Goal: Transaction & Acquisition: Purchase product/service

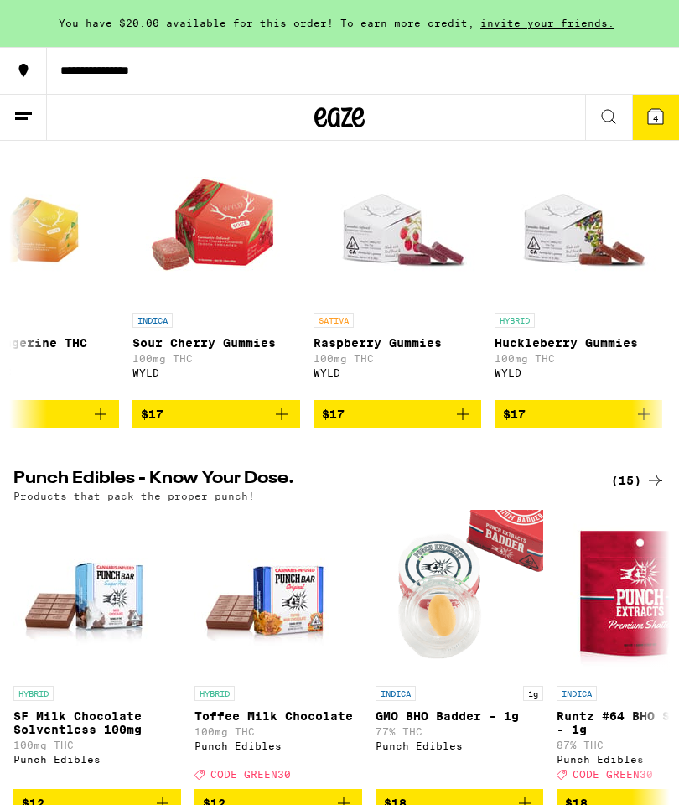
scroll to position [0, 979]
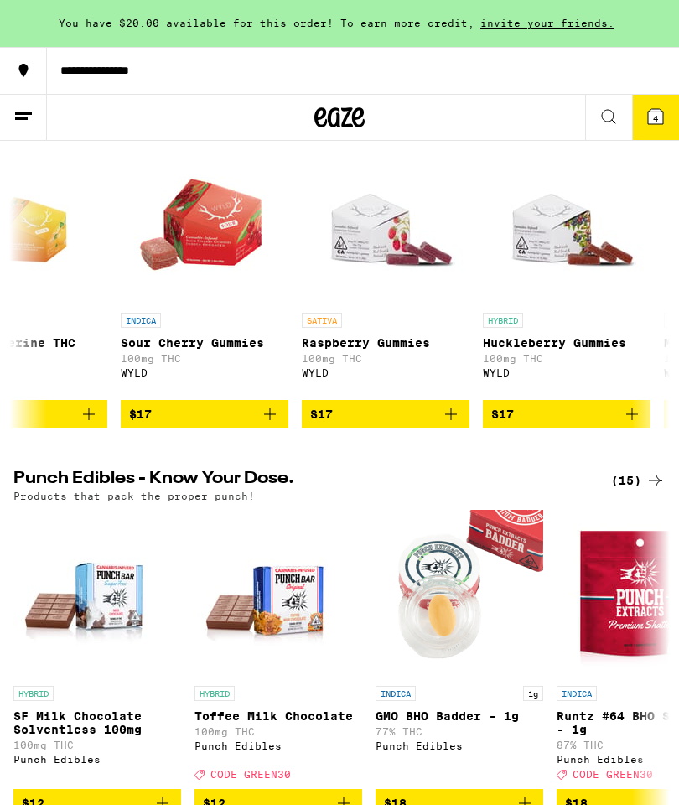
click at [587, 111] on button at bounding box center [608, 118] width 47 height 46
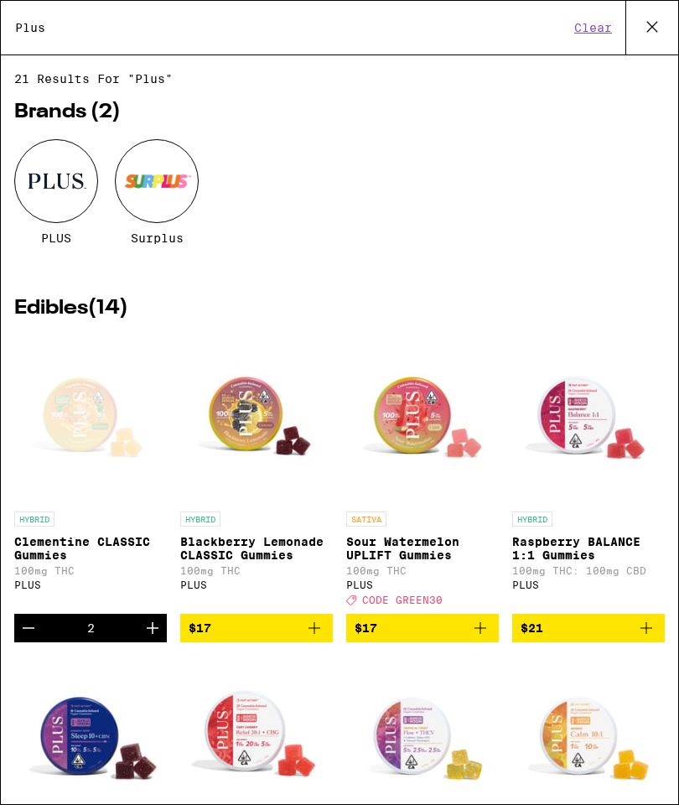
scroll to position [0, 0]
type input "Plus"
click at [63, 175] on div at bounding box center [56, 181] width 84 height 84
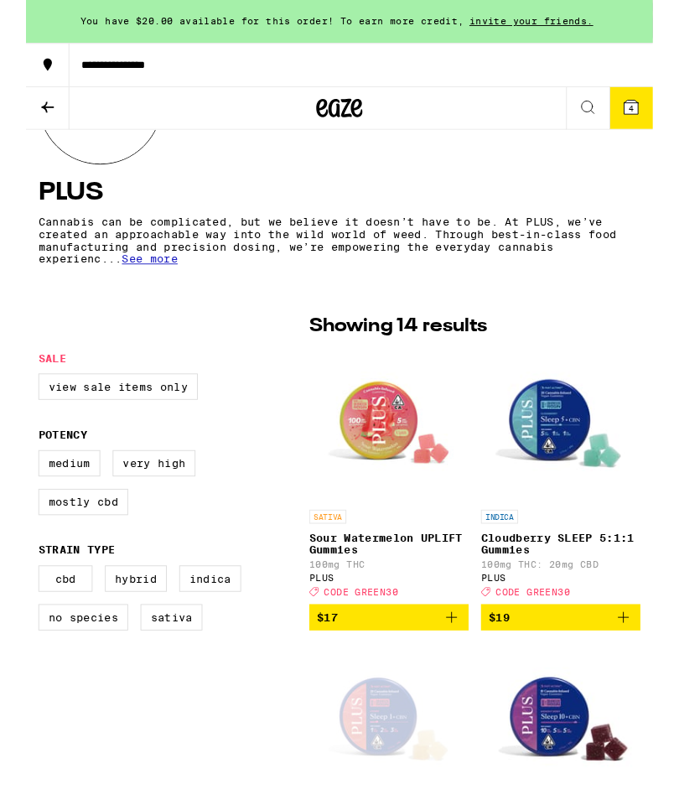
scroll to position [286, 0]
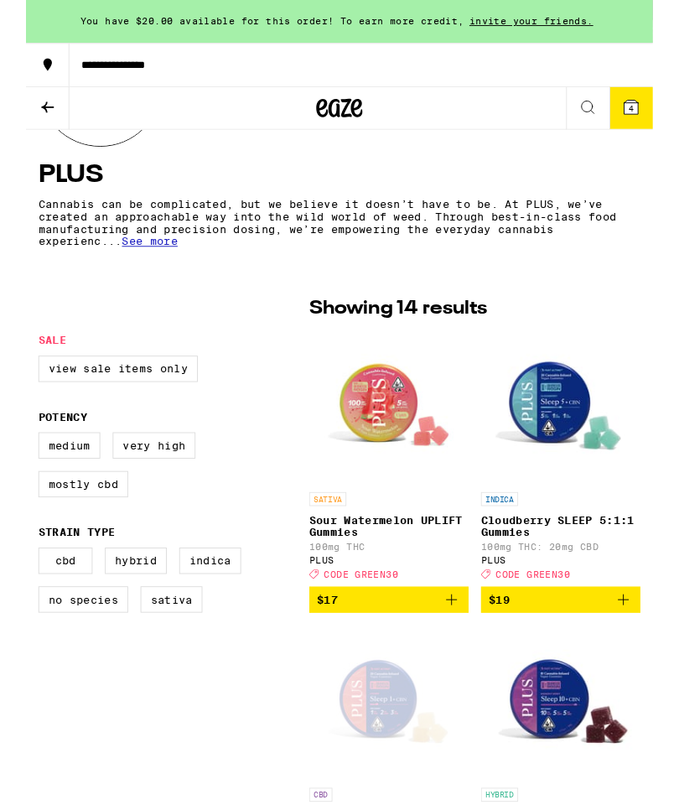
click at [575, 439] on img "Open page for Cloudberry SLEEP 5:1:1 Gummies from PLUS" at bounding box center [580, 441] width 168 height 168
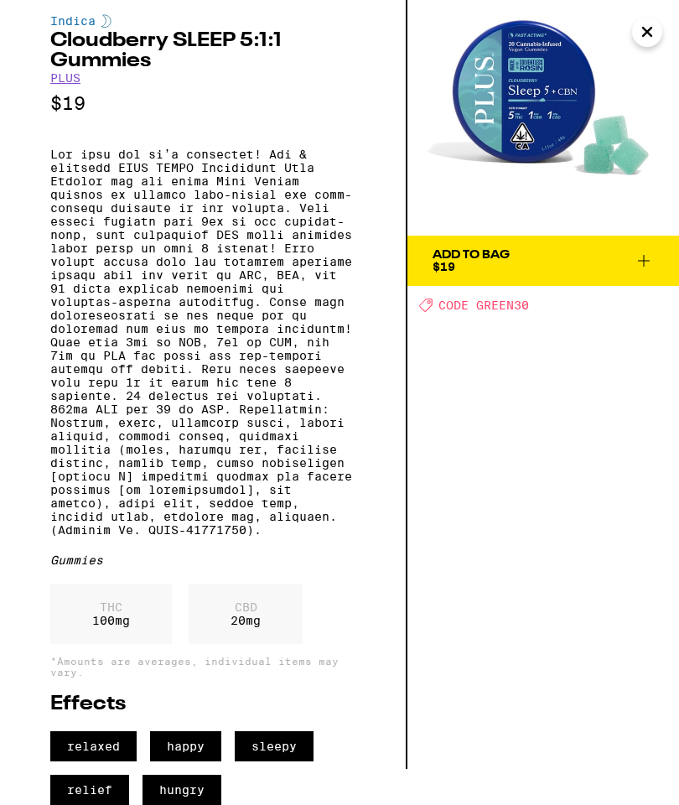
scroll to position [62, 0]
click at [543, 80] on img at bounding box center [544, 100] width 272 height 272
click at [549, 81] on img at bounding box center [544, 100] width 272 height 272
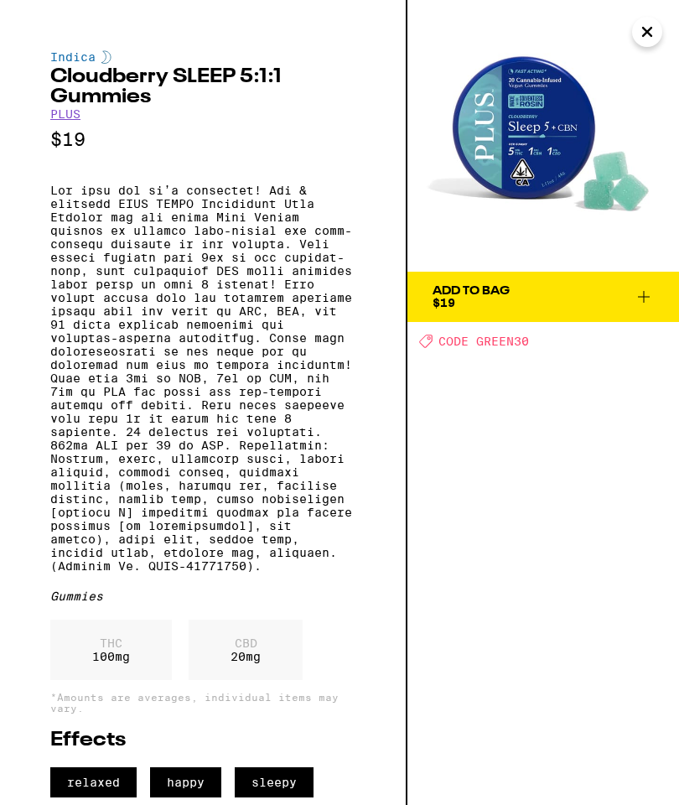
scroll to position [0, 0]
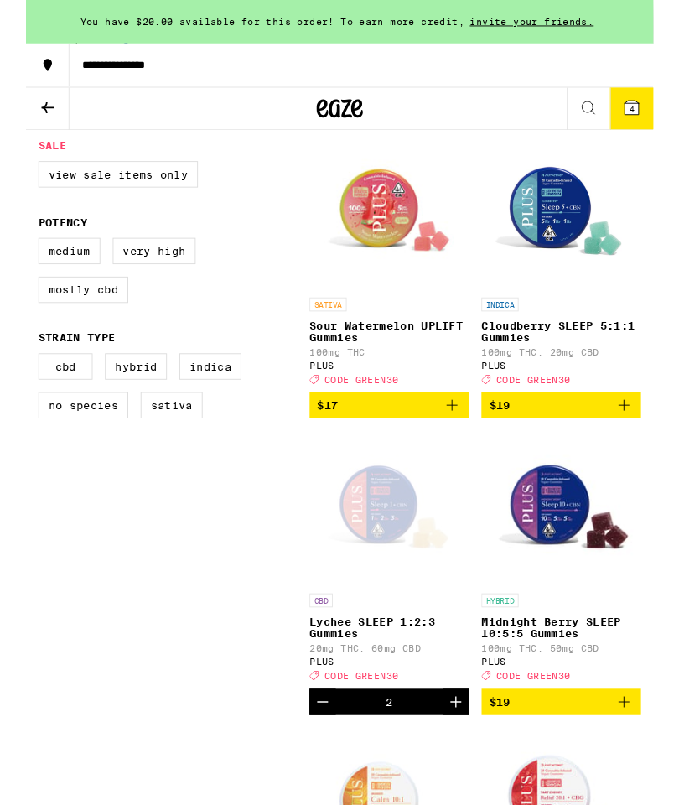
scroll to position [496, 0]
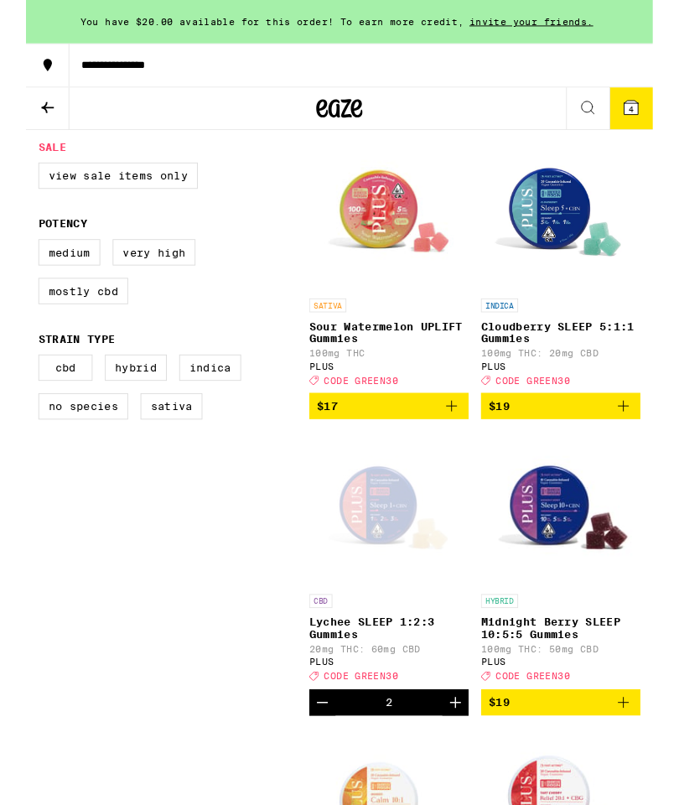
click at [389, 560] on div "Open page for Lychee SLEEP 1:2:3 Gummies from PLUS" at bounding box center [393, 552] width 168 height 168
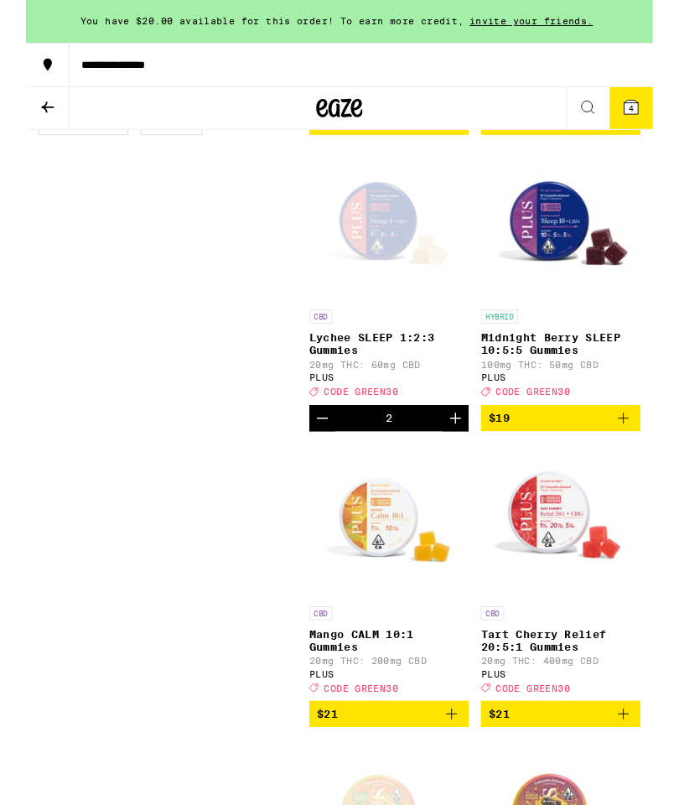
scroll to position [804, 0]
click at [390, 250] on div "Open page for Lychee SLEEP 1:2:3 Gummies from PLUS" at bounding box center [393, 243] width 168 height 168
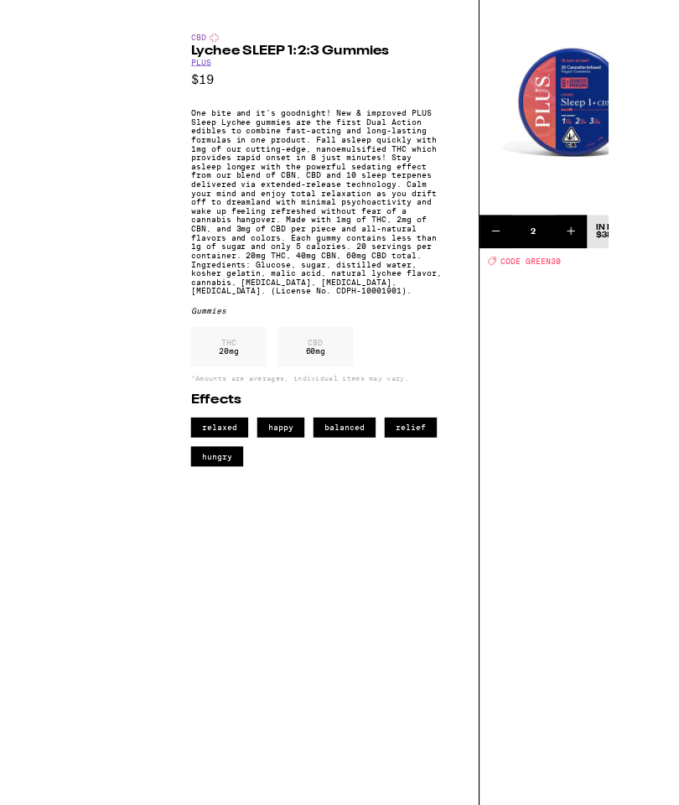
scroll to position [693, 0]
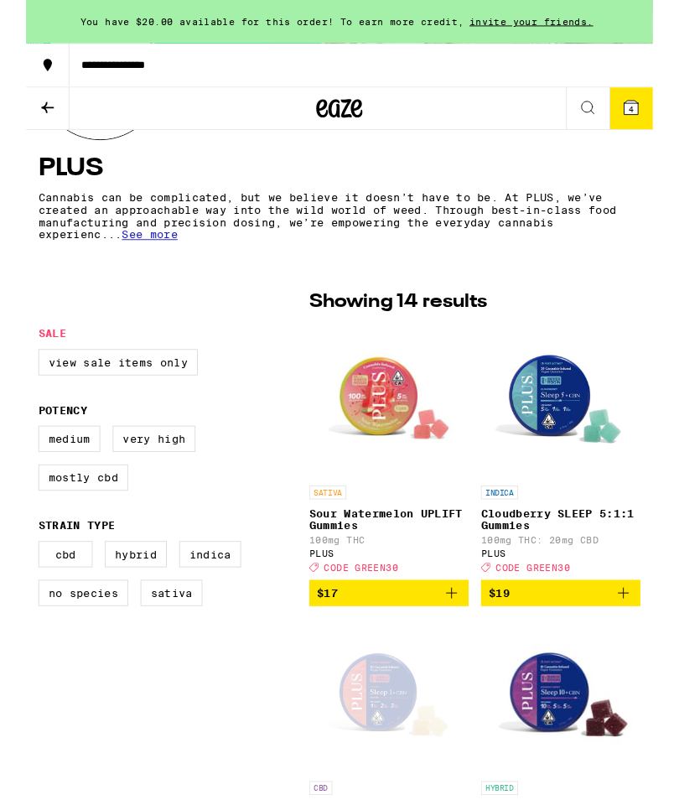
scroll to position [298, 0]
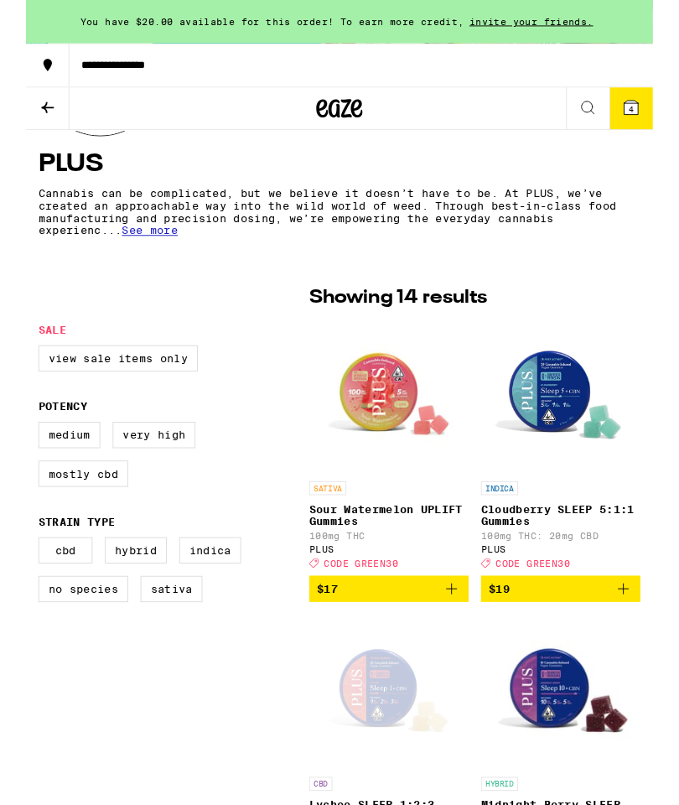
click at [648, 647] on icon "Add to bag" at bounding box center [647, 638] width 20 height 20
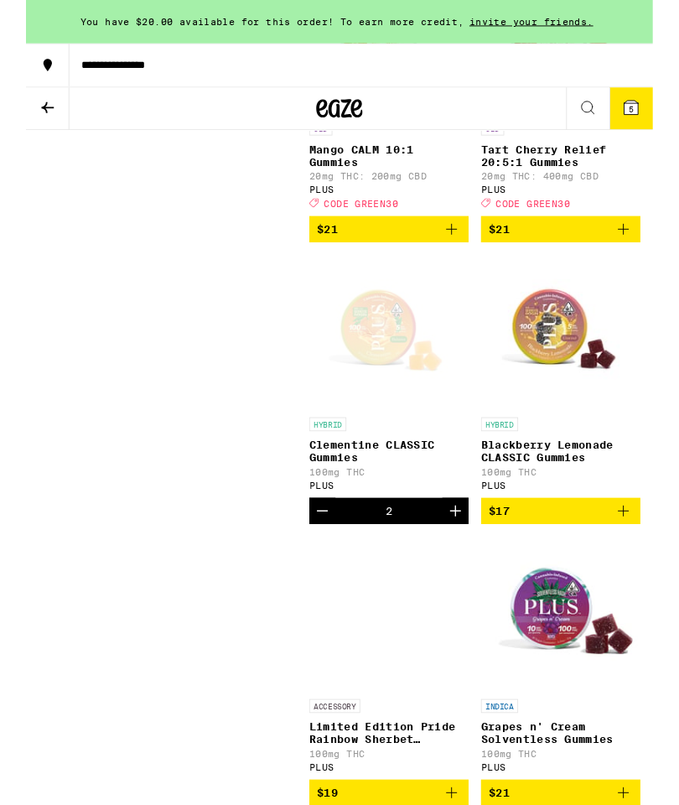
scroll to position [1339, 0]
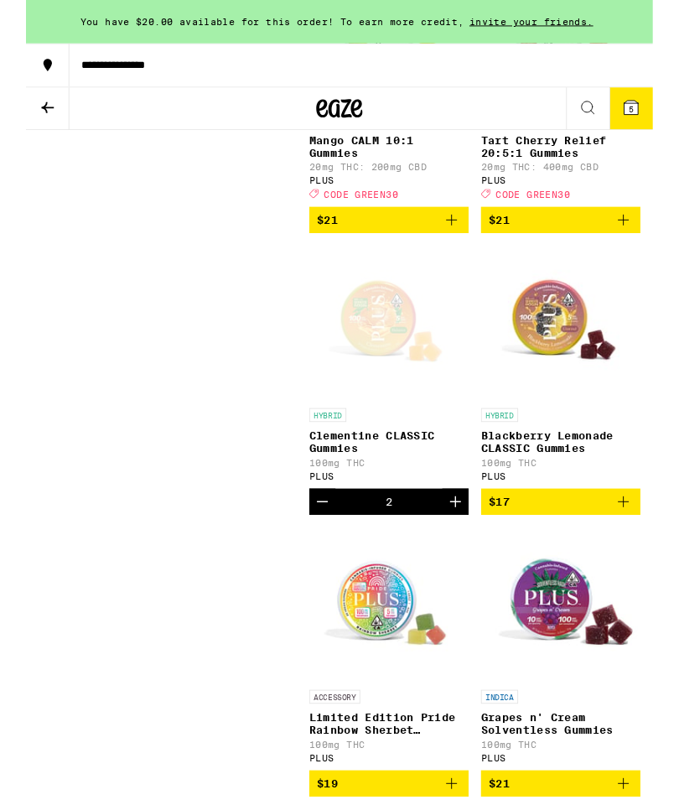
click at [319, 553] on icon "Decrement" at bounding box center [321, 543] width 20 height 20
click at [677, 122] on button "4" at bounding box center [655, 117] width 47 height 45
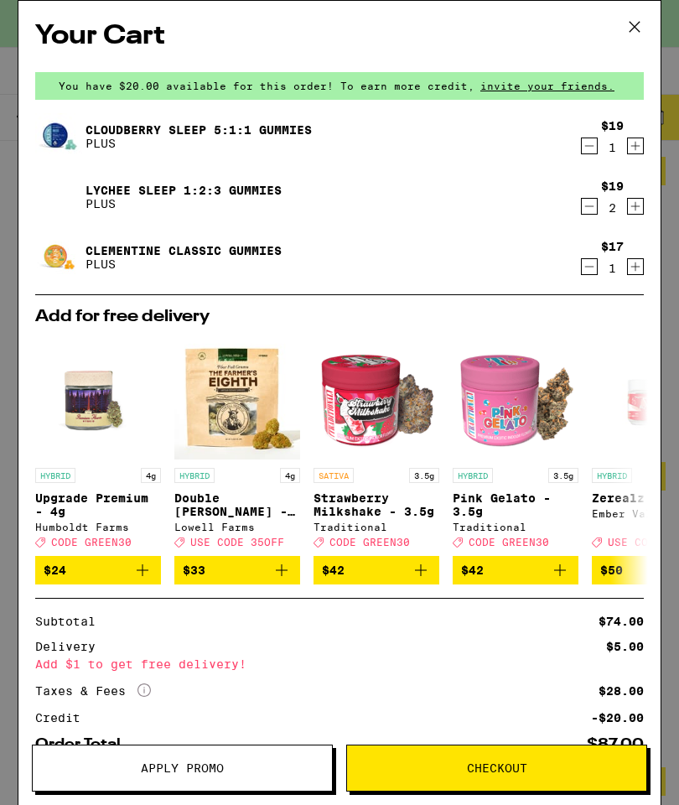
click at [589, 209] on icon "Decrement" at bounding box center [589, 206] width 15 height 20
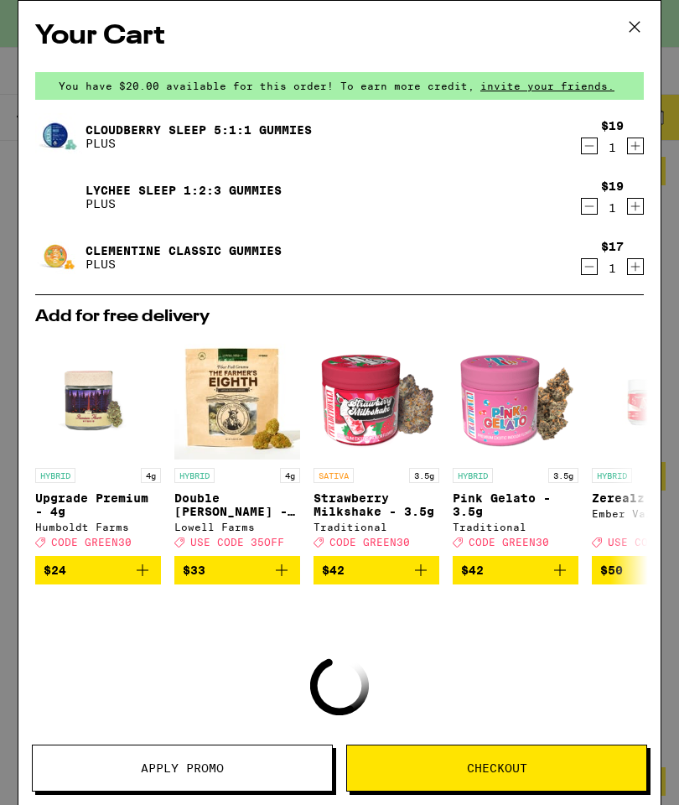
click at [590, 209] on icon "Decrement" at bounding box center [589, 206] width 15 height 20
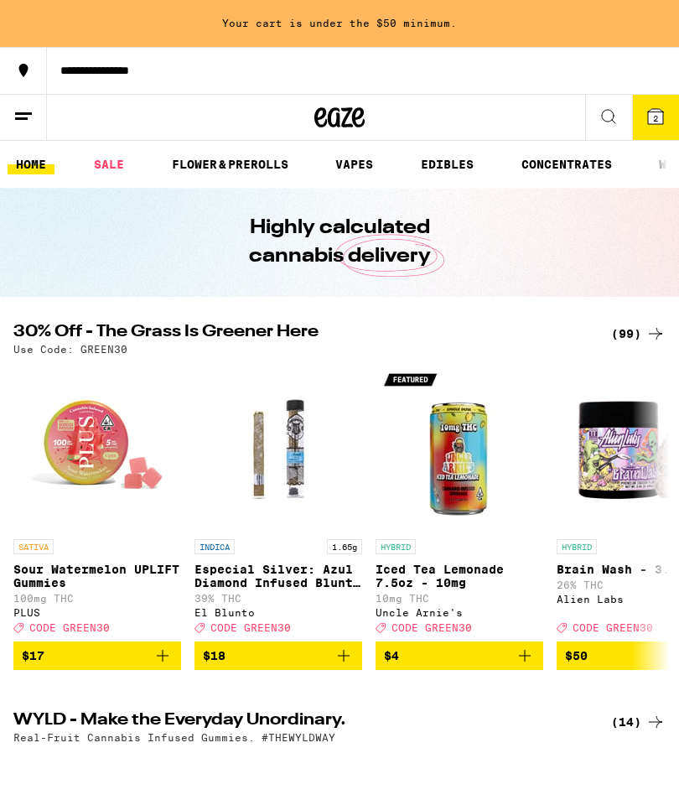
click at [602, 120] on icon at bounding box center [609, 116] width 20 height 20
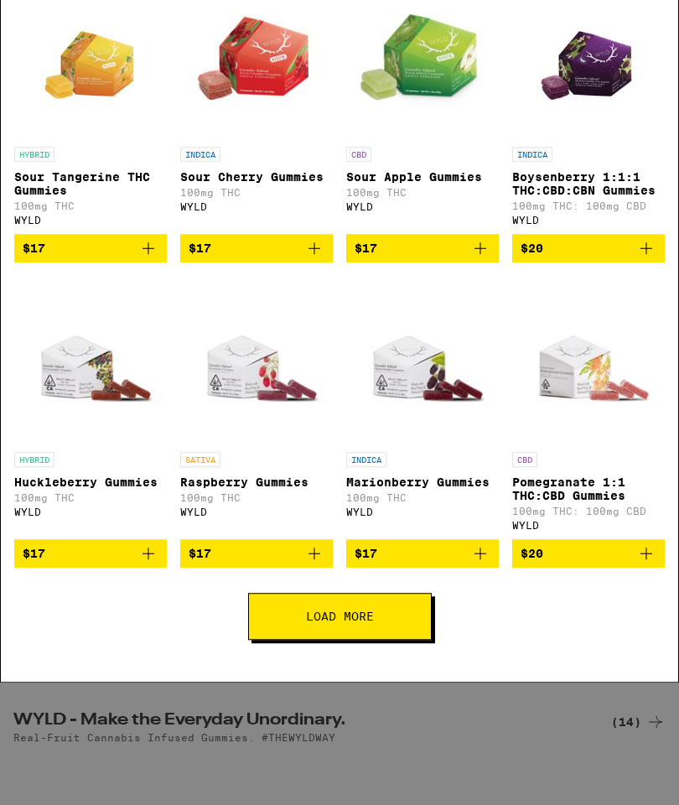
scroll to position [270, 0]
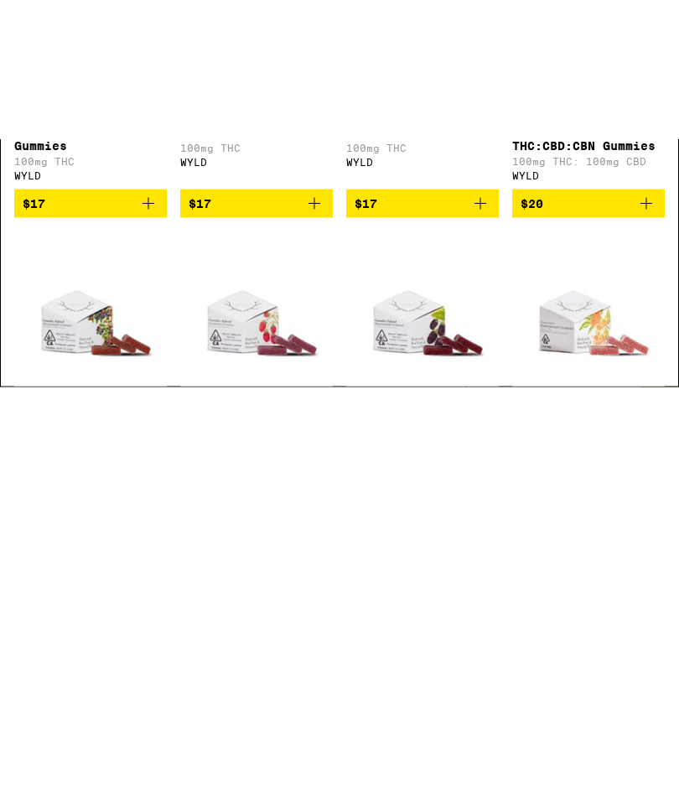
type input "Wyld"
click at [314, 642] on icon "Add to bag" at bounding box center [315, 648] width 12 height 12
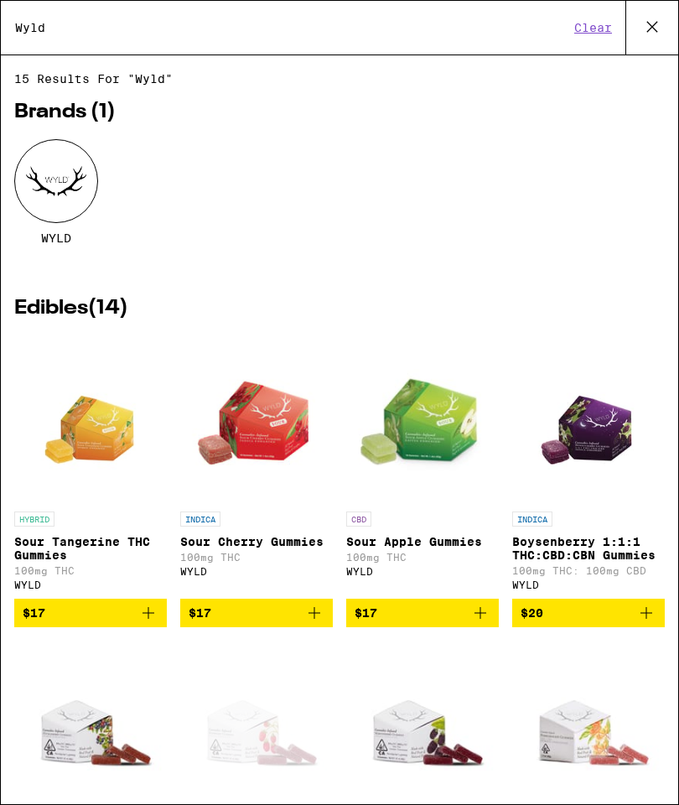
scroll to position [0, 0]
click at [651, 23] on icon at bounding box center [652, 26] width 25 height 25
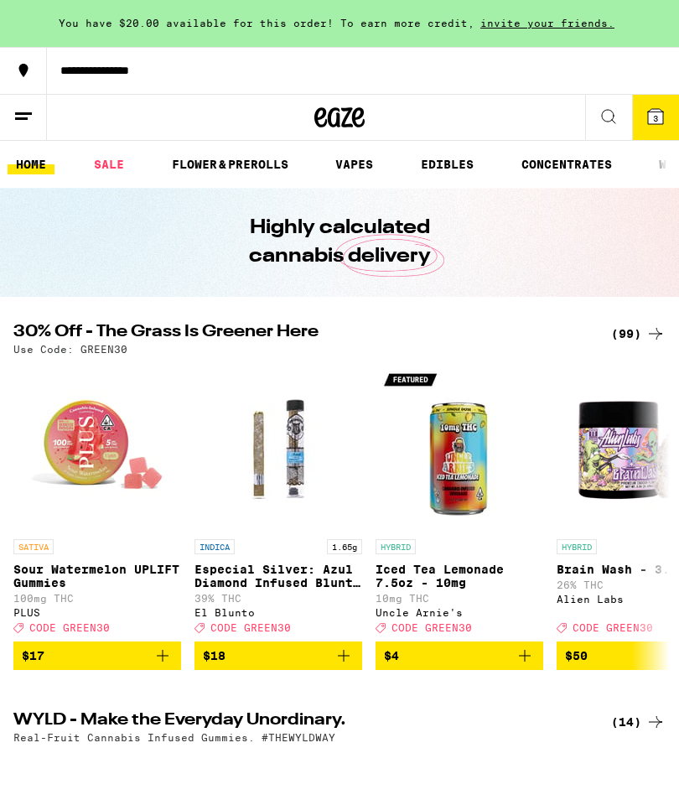
click at [649, 117] on icon at bounding box center [655, 116] width 15 height 15
click at [254, 162] on link "FLOWER & PREROLLS" at bounding box center [230, 164] width 133 height 20
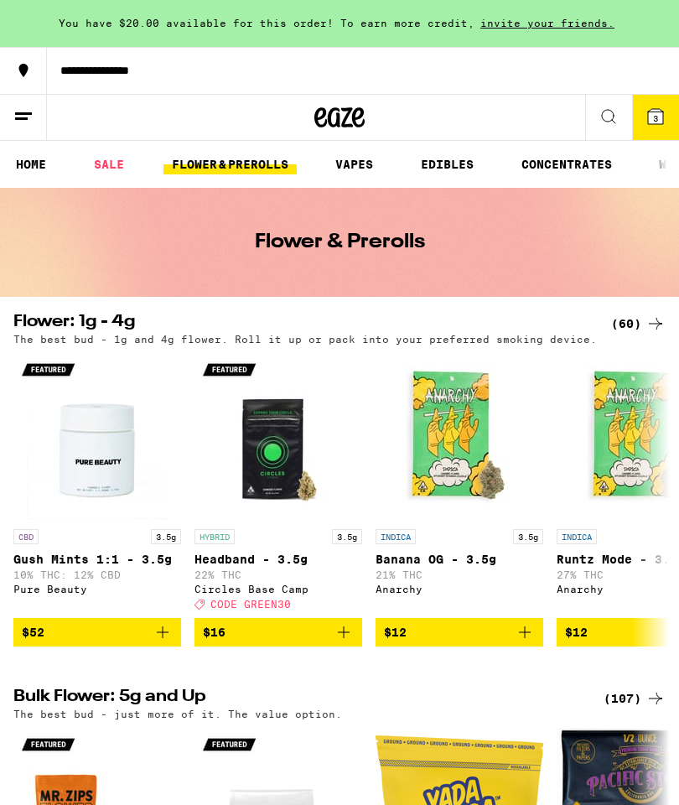
click at [638, 323] on div "(60)" at bounding box center [638, 324] width 55 height 20
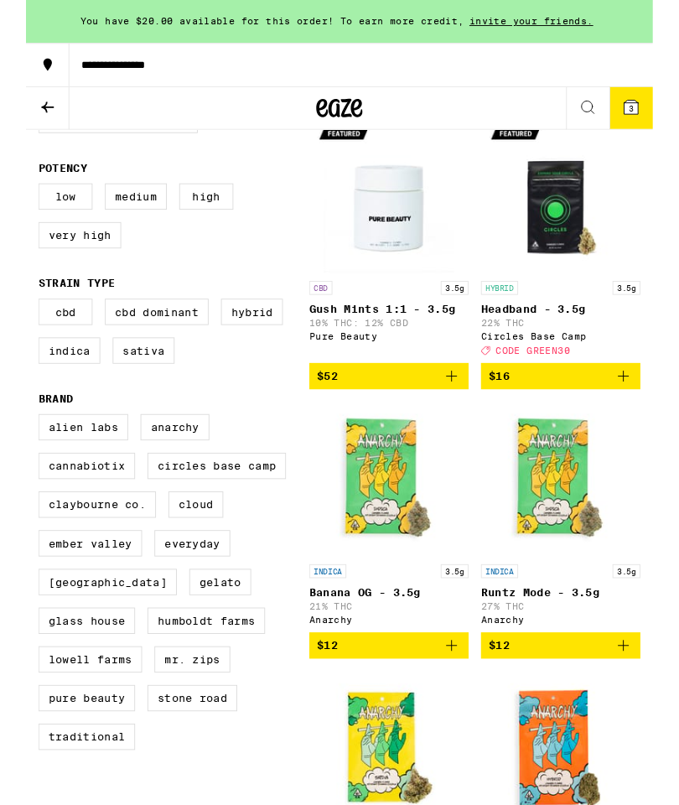
scroll to position [264, 0]
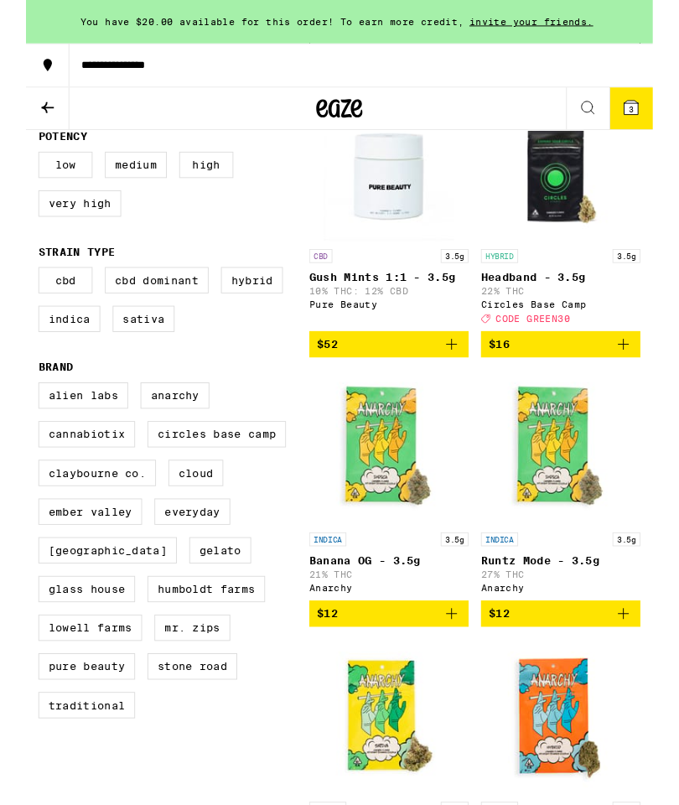
click at [400, 501] on img "Open page for Banana OG - 3.5g from Anarchy" at bounding box center [393, 485] width 168 height 168
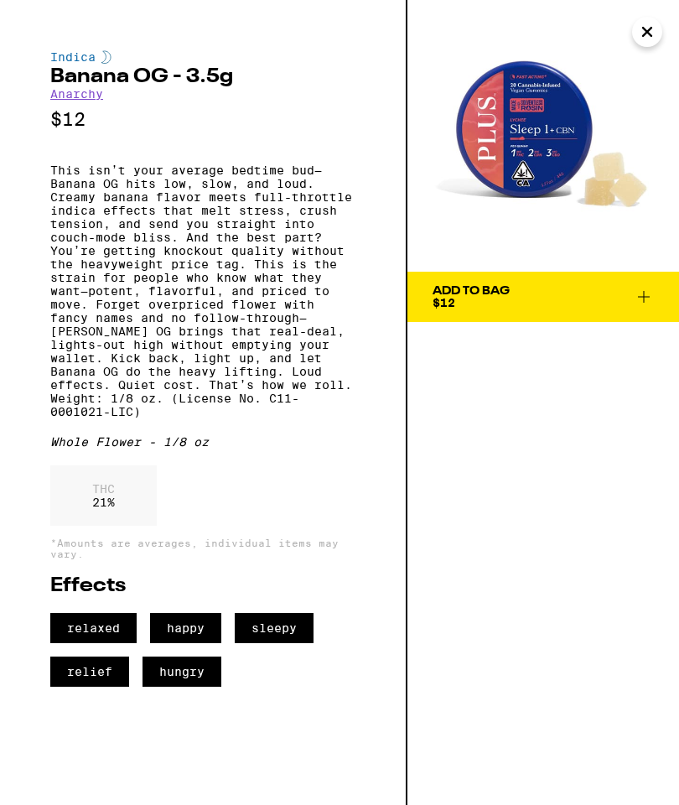
scroll to position [264, 0]
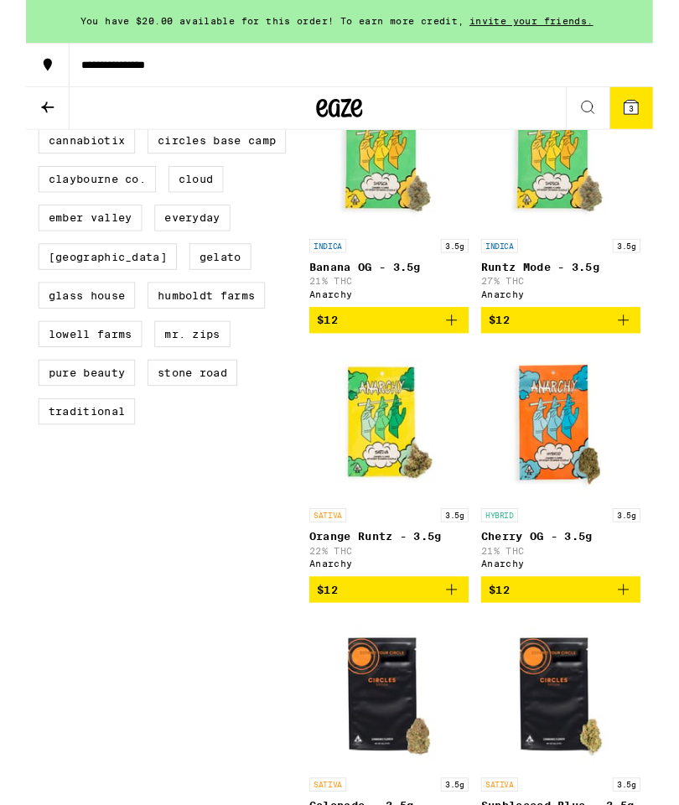
scroll to position [583, 0]
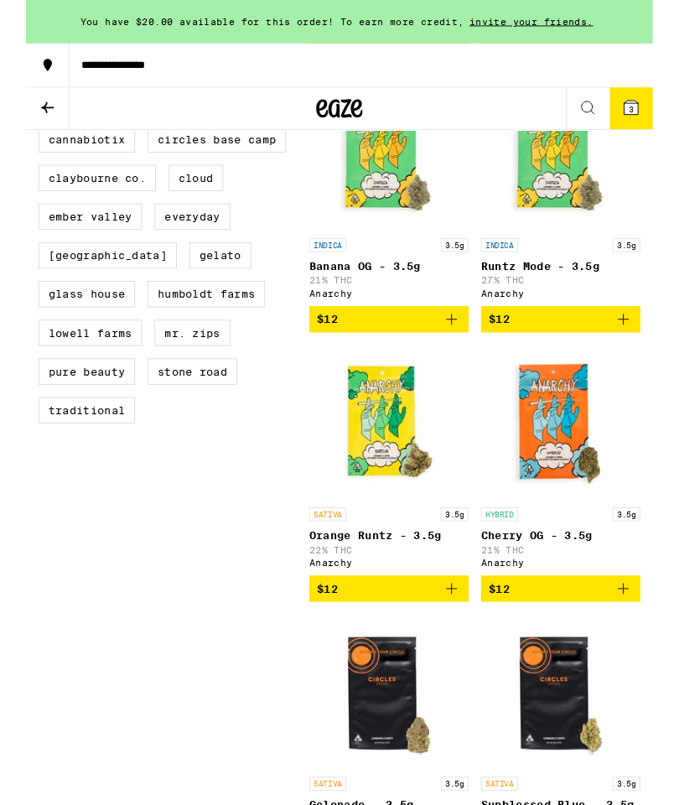
click at [400, 474] on img "Open page for Orange Runtz - 3.5g from Anarchy" at bounding box center [393, 457] width 168 height 168
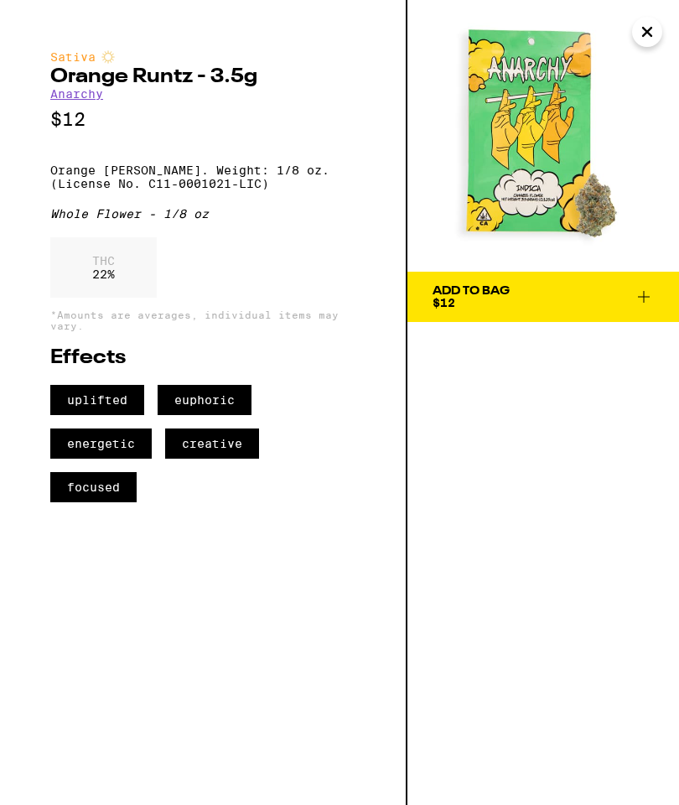
click at [643, 294] on icon at bounding box center [644, 297] width 20 height 20
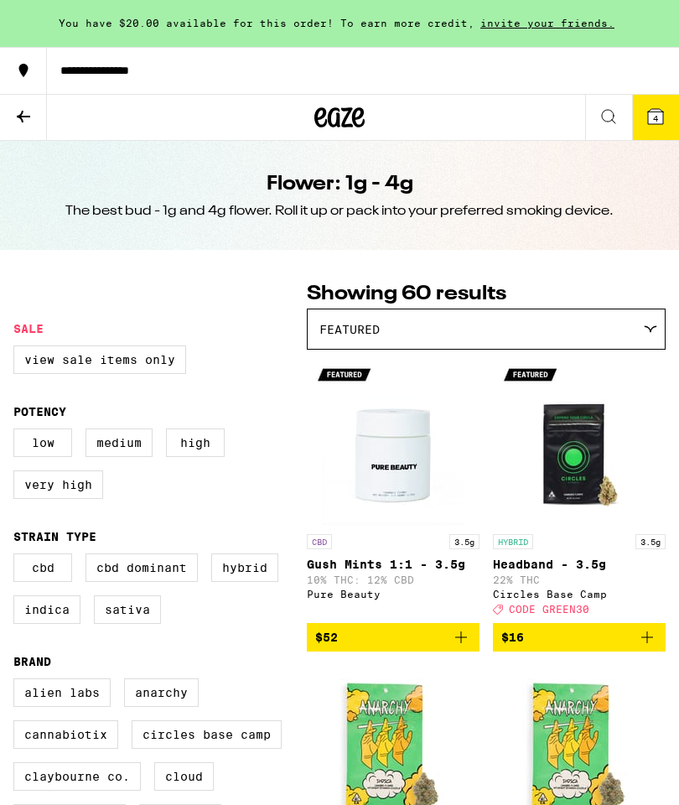
click at [670, 102] on button "4" at bounding box center [655, 117] width 47 height 45
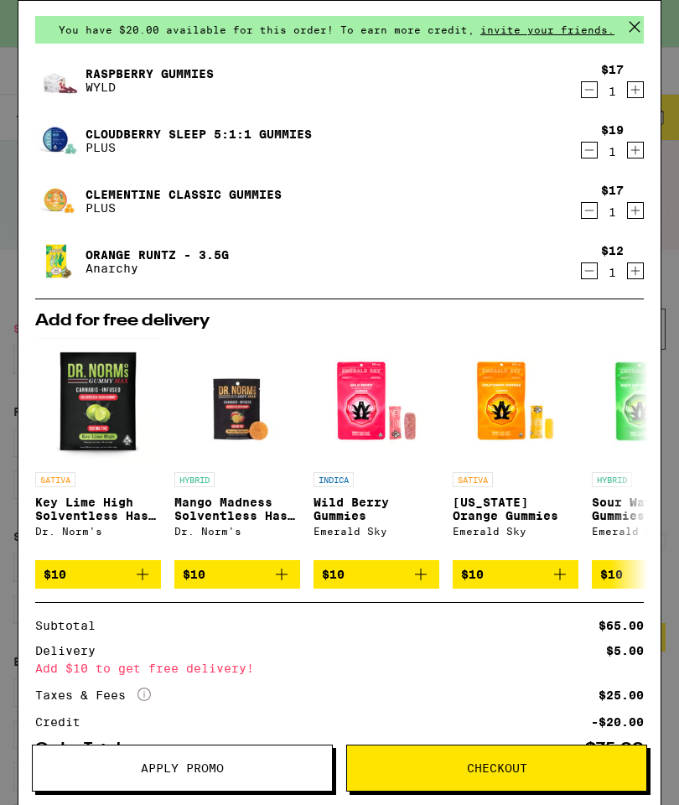
scroll to position [53, 0]
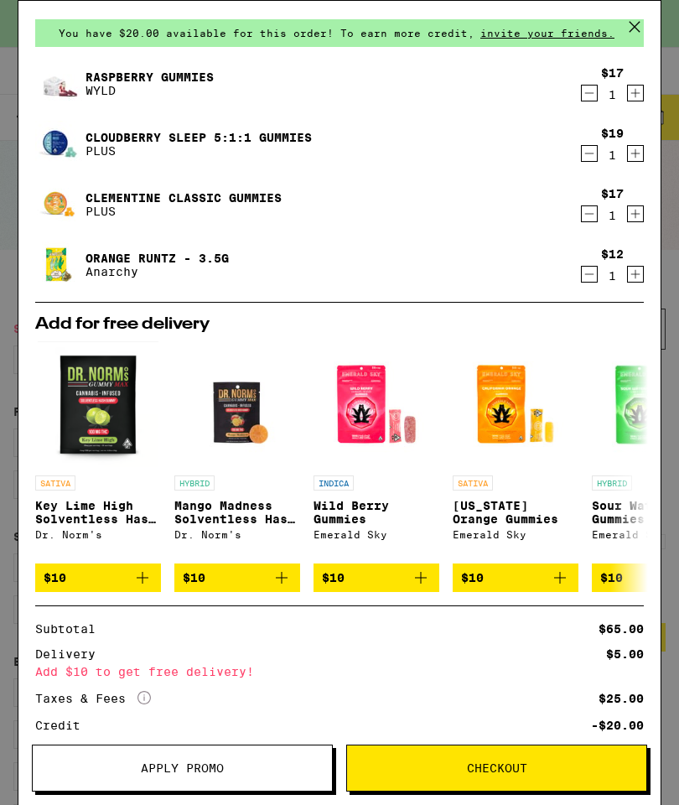
click at [641, 273] on icon "Increment" at bounding box center [635, 274] width 15 height 20
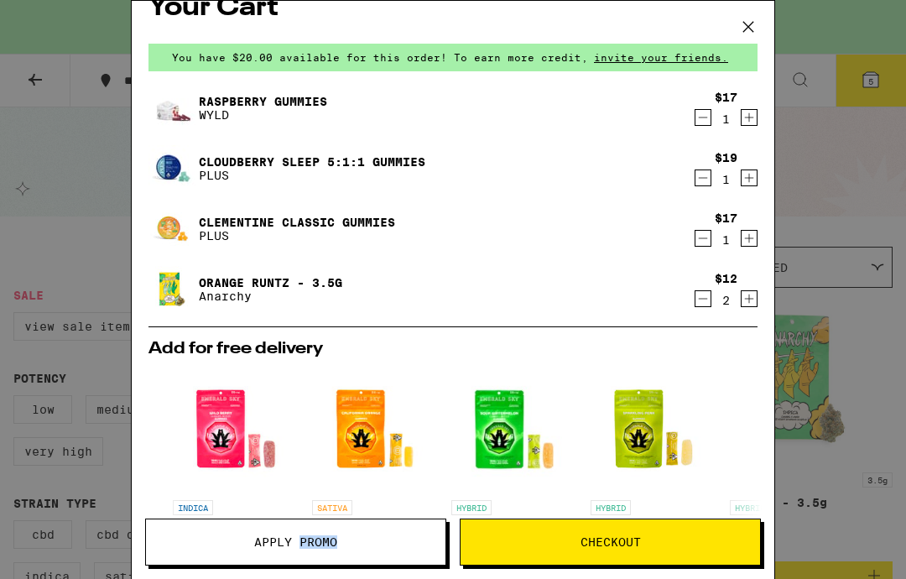
scroll to position [0, 240]
